Goal: Navigation & Orientation: Go to known website

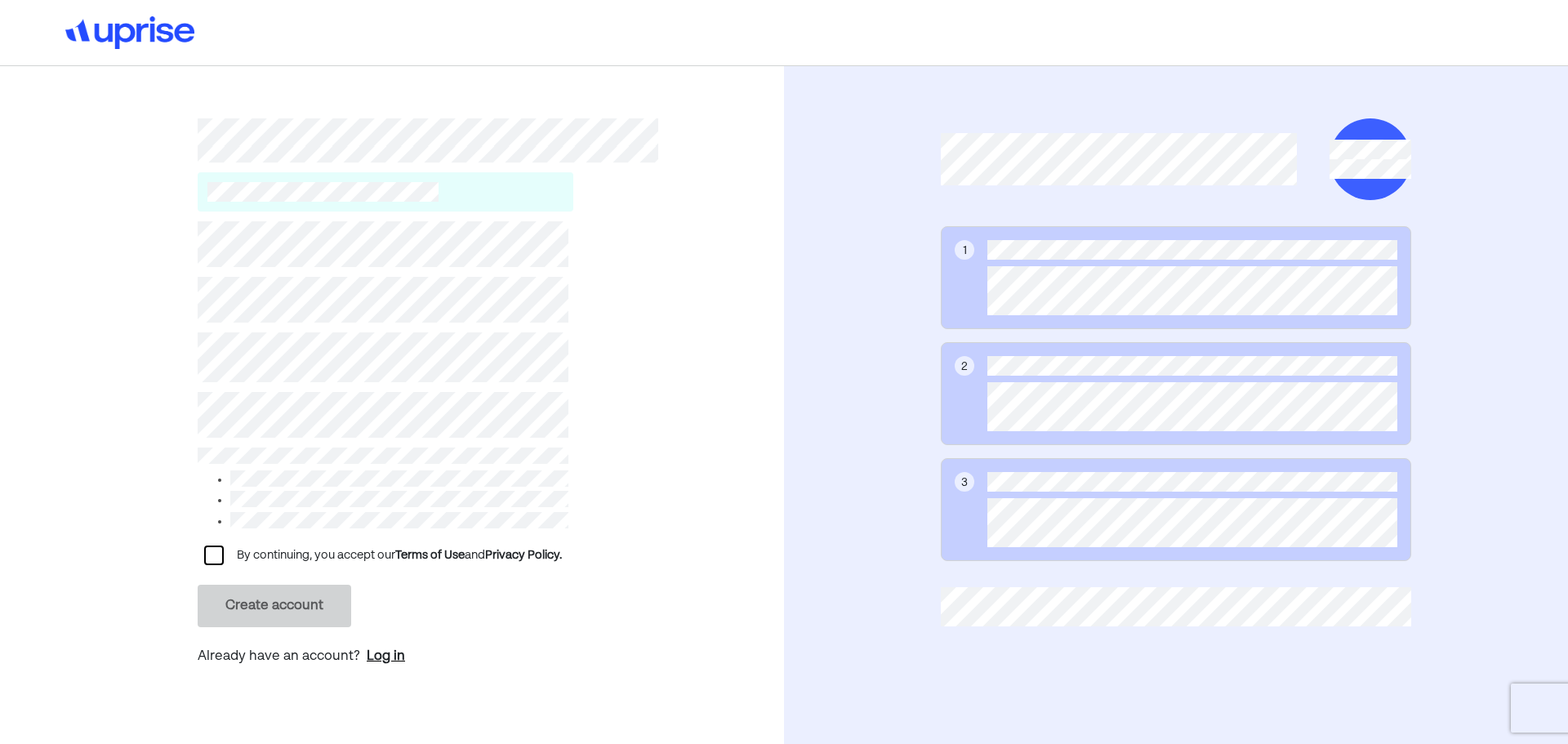
click at [388, 647] on div "Log in" at bounding box center [385, 657] width 39 height 20
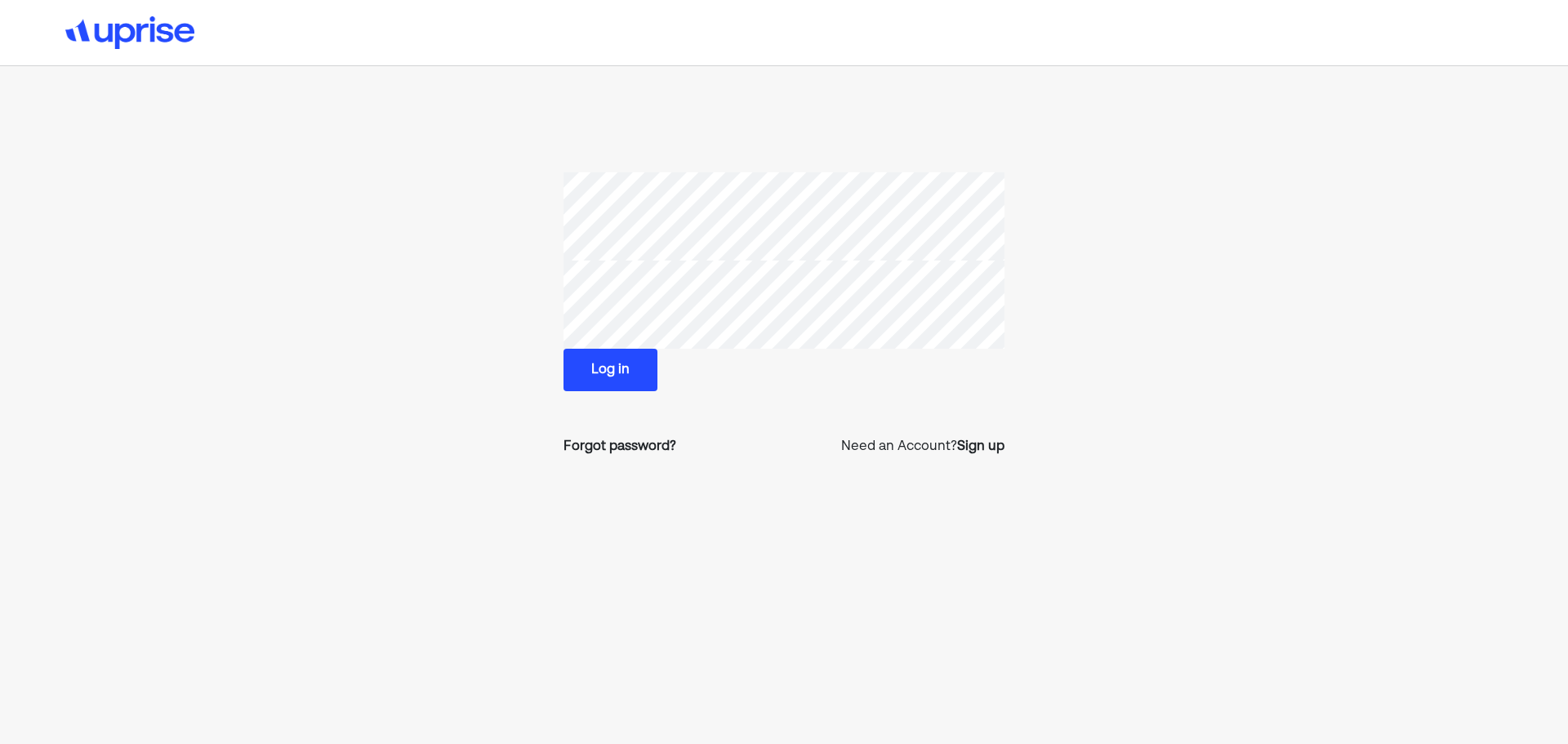
click at [621, 374] on button "Log in" at bounding box center [610, 370] width 94 height 43
